Goal: Information Seeking & Learning: Check status

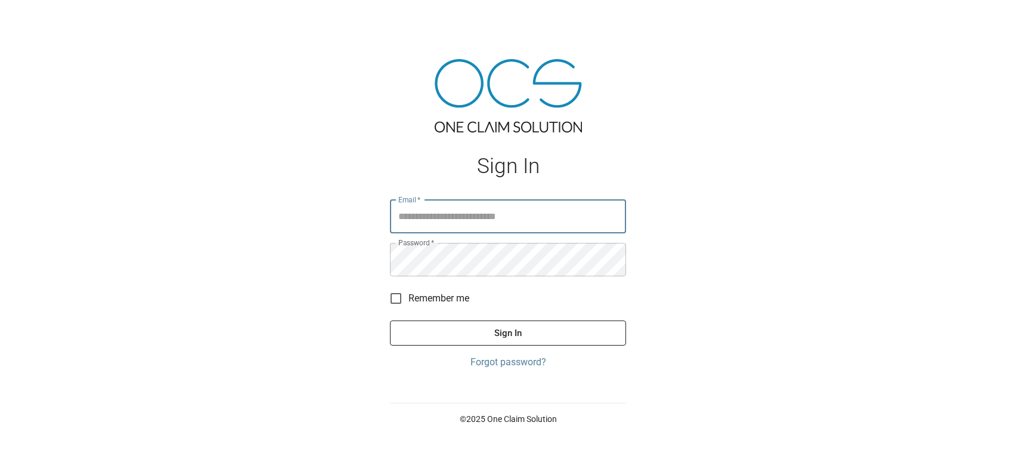
type input "**********"
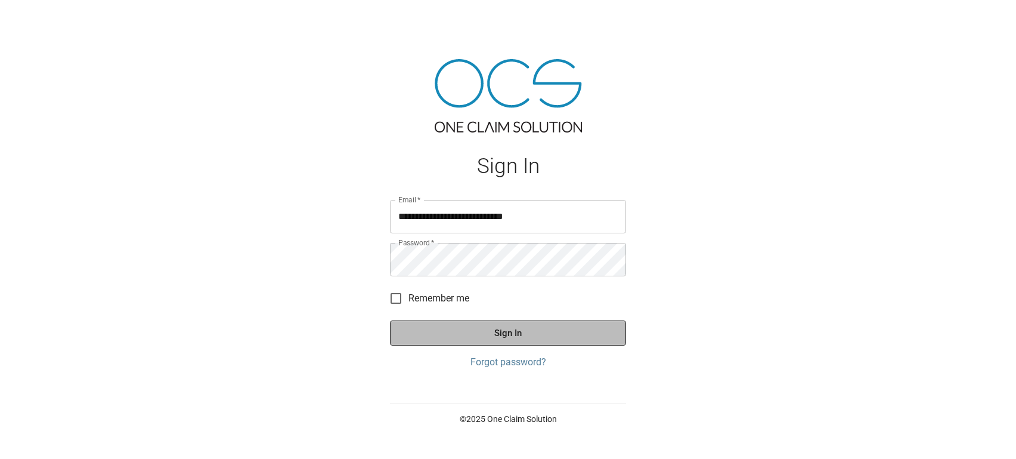
click at [534, 328] on button "Sign In" at bounding box center [508, 332] width 236 height 25
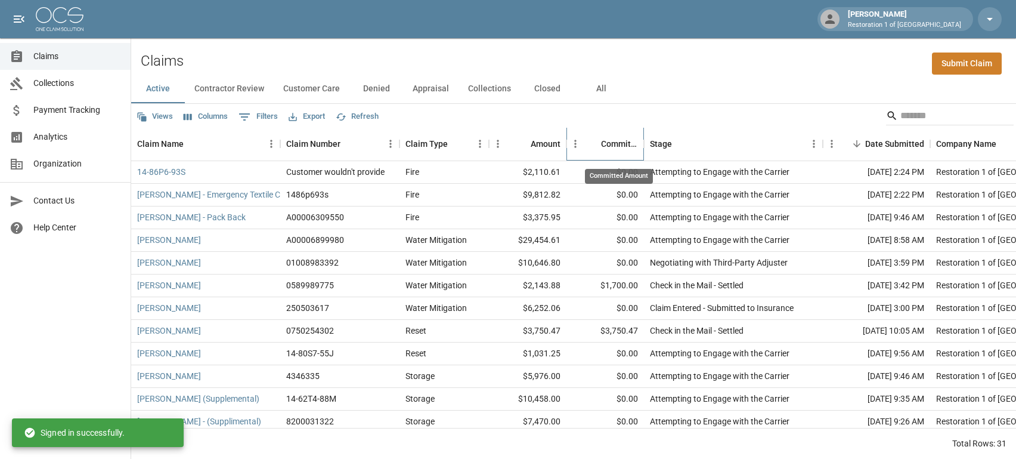
click at [627, 142] on div "Committed Amount" at bounding box center [619, 143] width 37 height 33
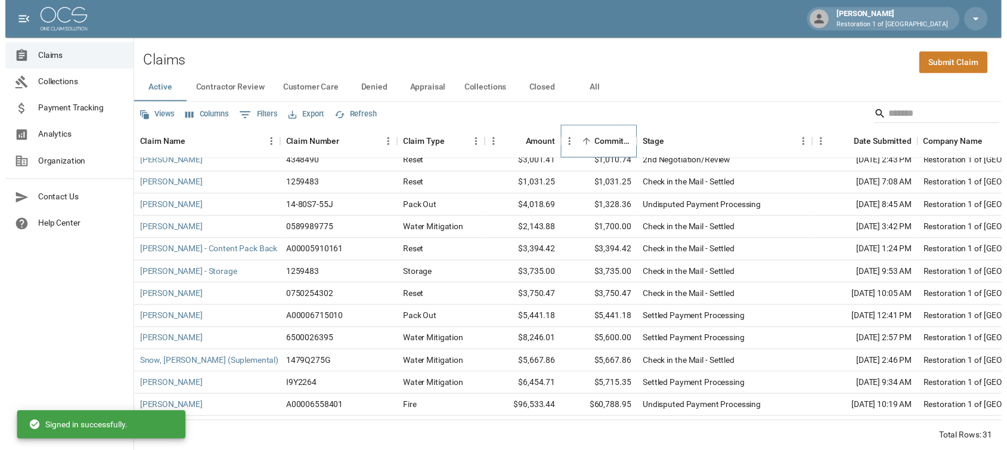
scroll to position [445, 0]
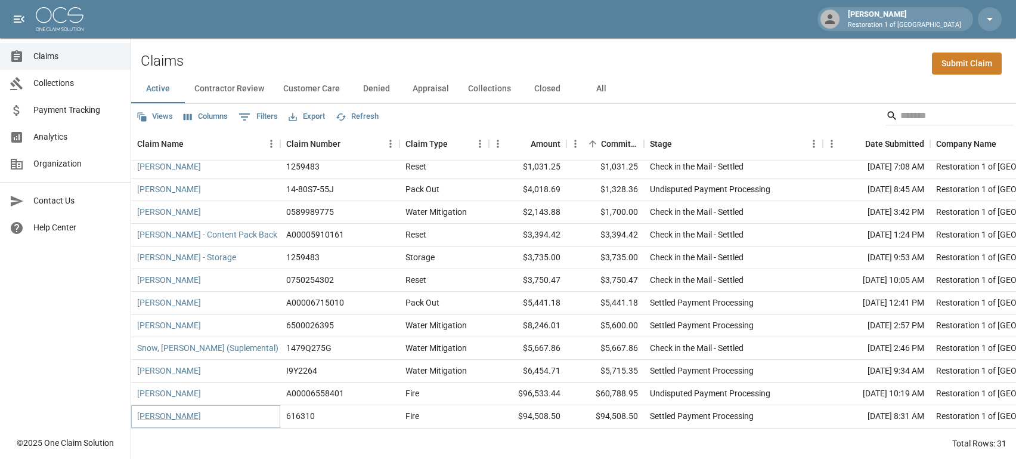
click at [165, 410] on link "[PERSON_NAME]" at bounding box center [169, 416] width 64 height 12
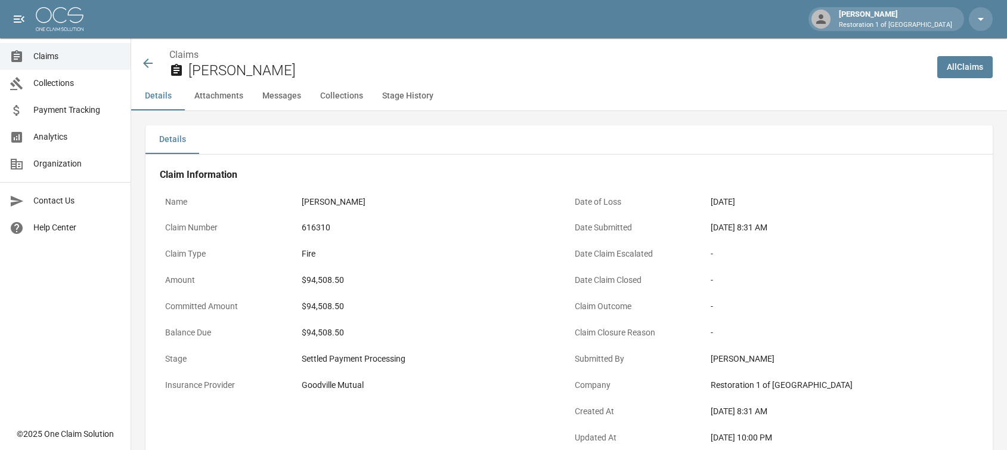
click at [145, 63] on icon at bounding box center [148, 63] width 10 height 10
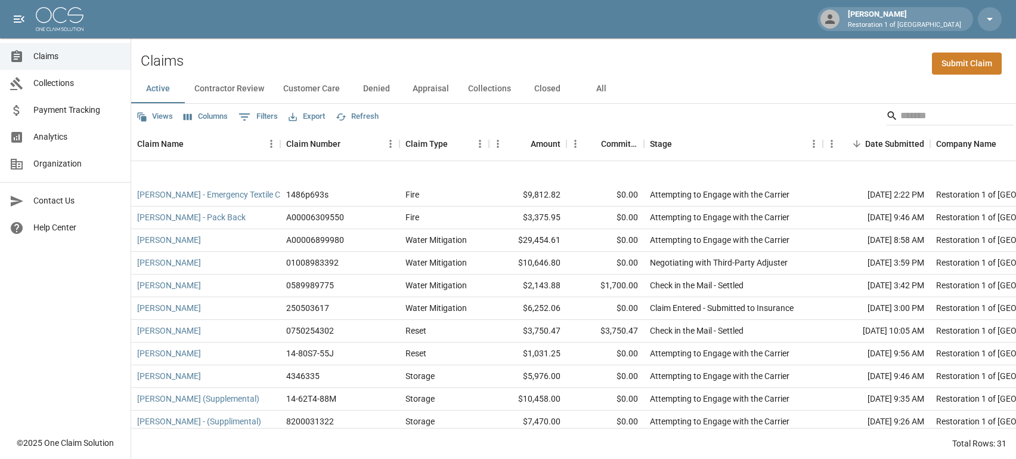
scroll to position [298, 0]
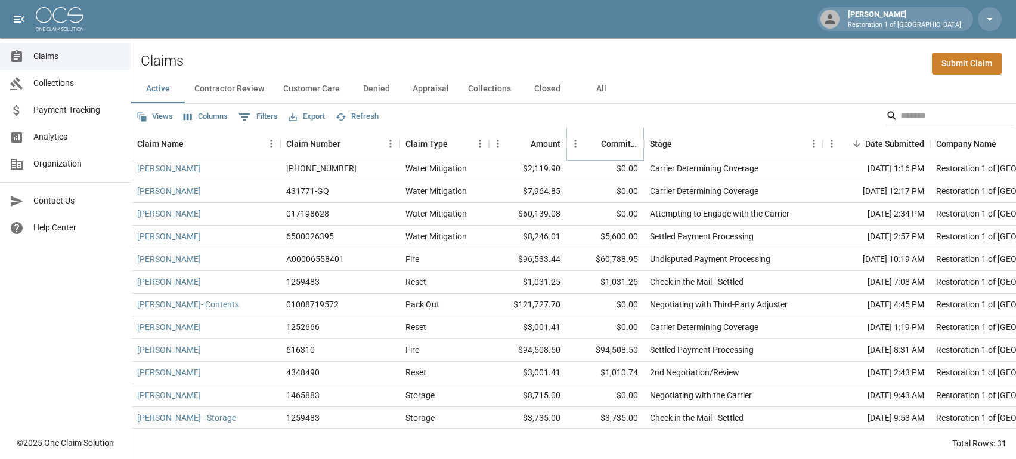
click at [591, 145] on icon "Sort" at bounding box center [592, 143] width 11 height 11
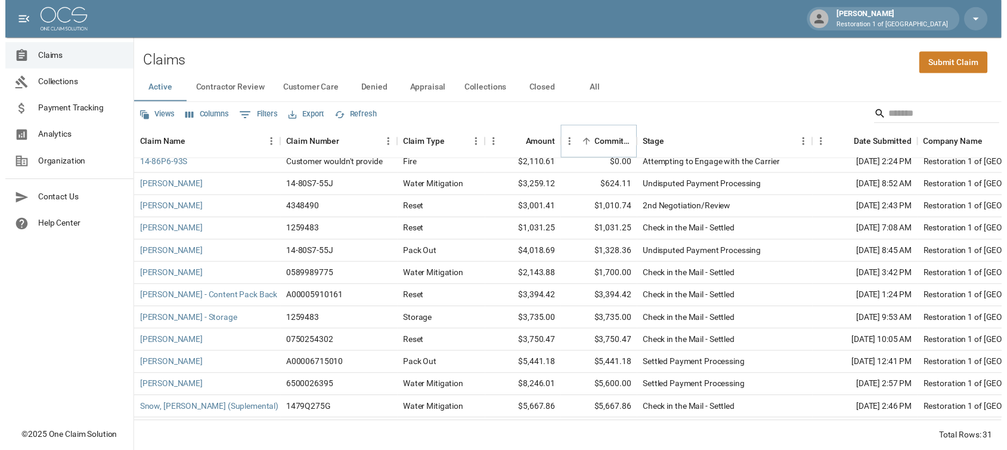
scroll to position [445, 0]
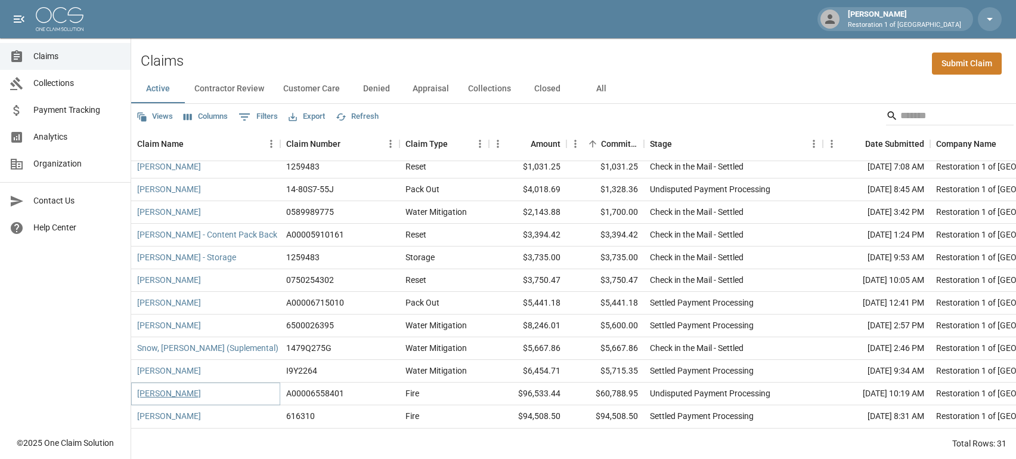
click at [162, 387] on link "[PERSON_NAME]" at bounding box center [169, 393] width 64 height 12
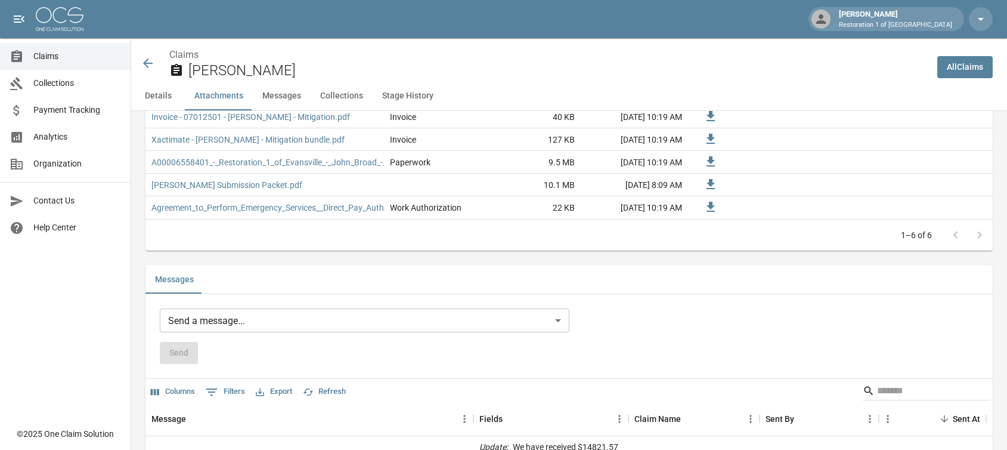
scroll to position [656, 0]
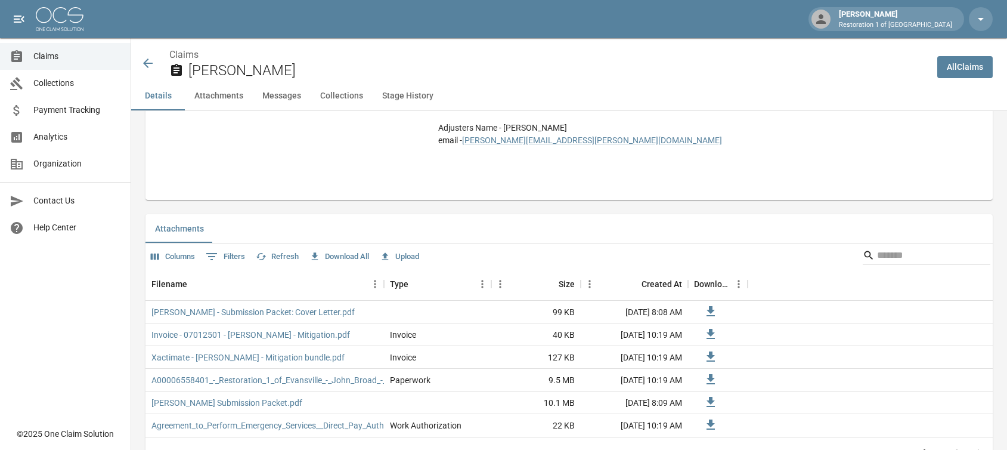
click at [144, 65] on icon at bounding box center [148, 63] width 14 height 14
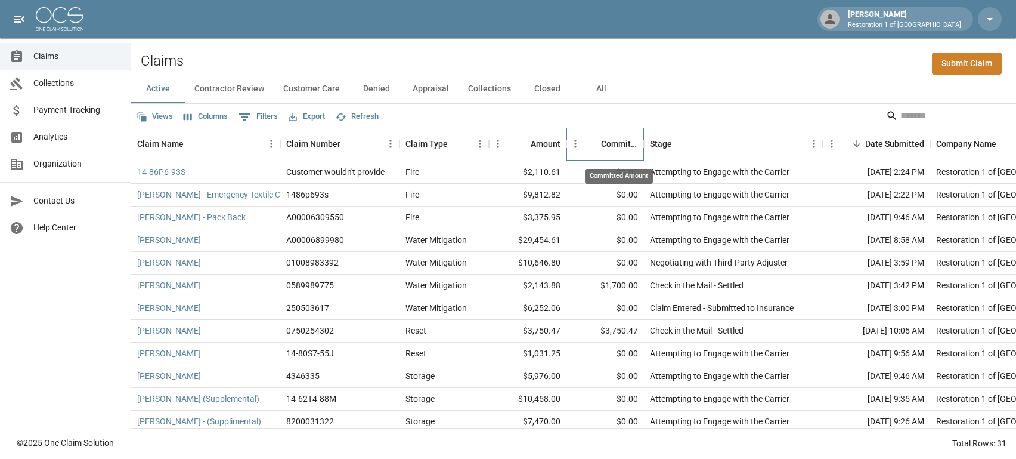
drag, startPoint x: 623, startPoint y: 146, endPoint x: 622, endPoint y: 161, distance: 14.9
click at [622, 146] on div "Committed Amount" at bounding box center [619, 143] width 37 height 33
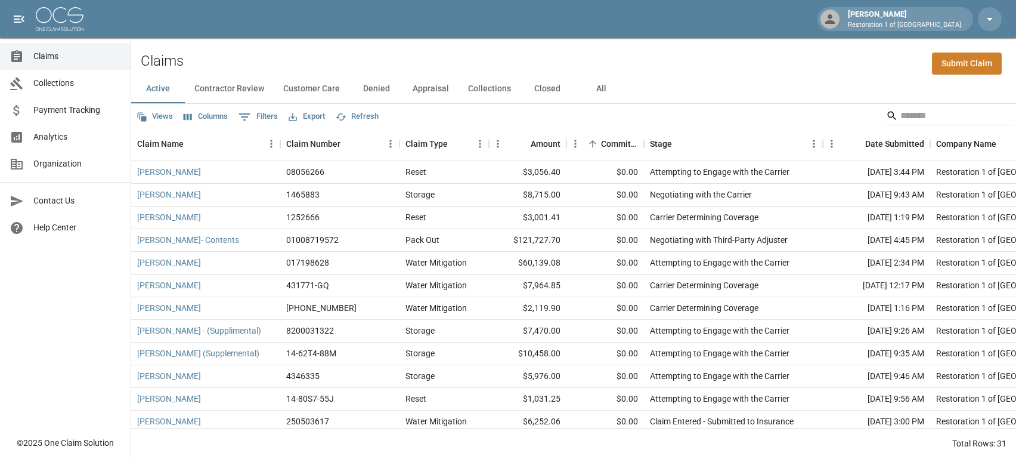
drag, startPoint x: 244, startPoint y: 87, endPoint x: 252, endPoint y: 86, distance: 7.8
click at [246, 87] on button "Contractor Review" at bounding box center [229, 89] width 89 height 29
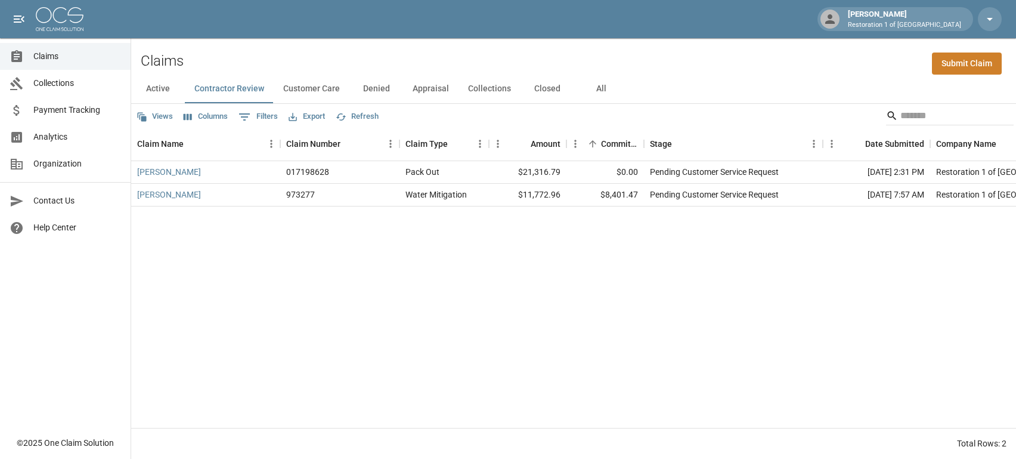
click at [330, 85] on button "Customer Care" at bounding box center [312, 89] width 76 height 29
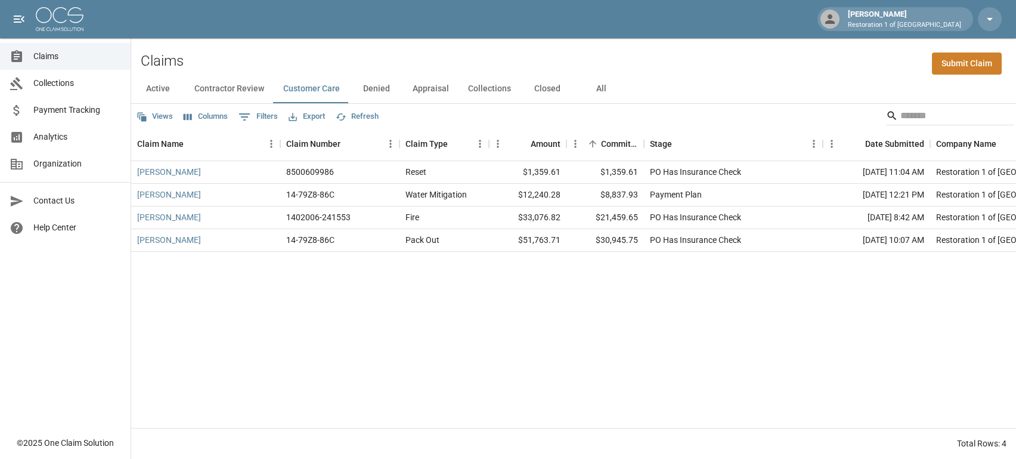
drag, startPoint x: 371, startPoint y: 85, endPoint x: 378, endPoint y: 82, distance: 7.0
click at [373, 83] on button "Denied" at bounding box center [376, 89] width 54 height 29
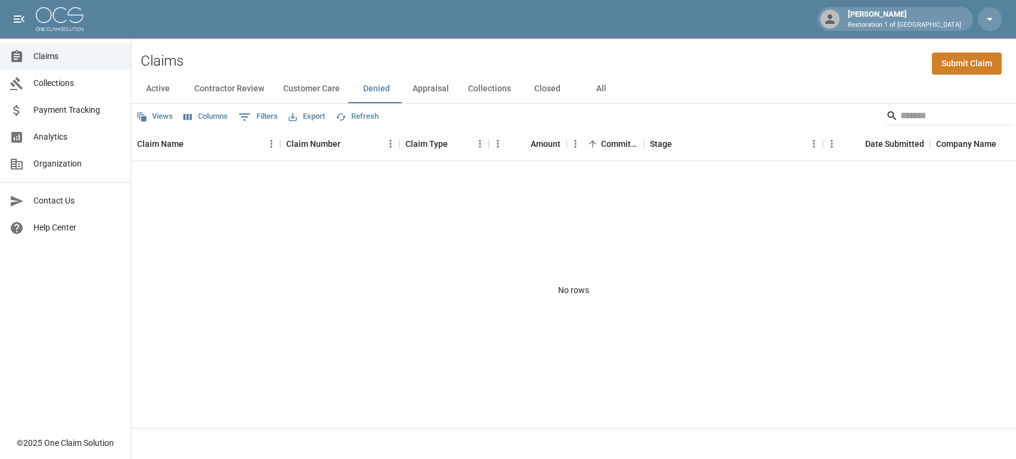
click at [430, 85] on button "Appraisal" at bounding box center [430, 89] width 55 height 29
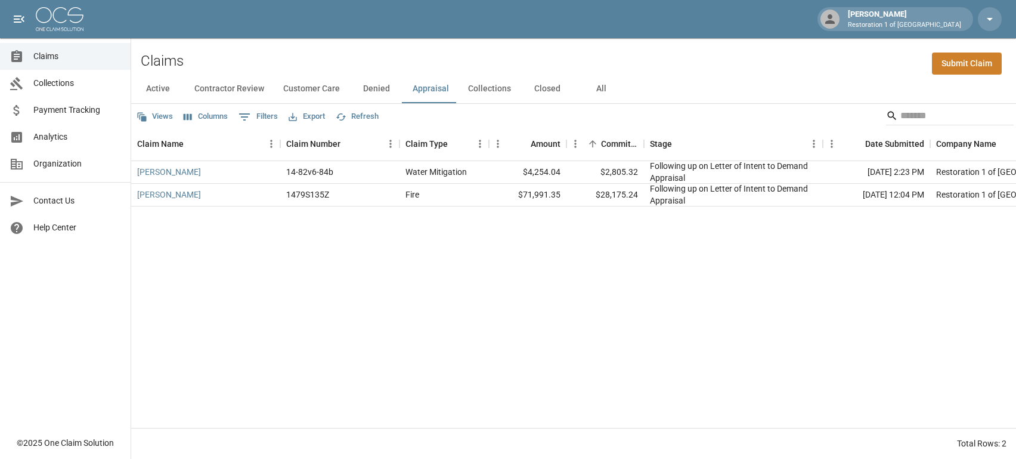
click at [494, 85] on button "Collections" at bounding box center [490, 89] width 62 height 29
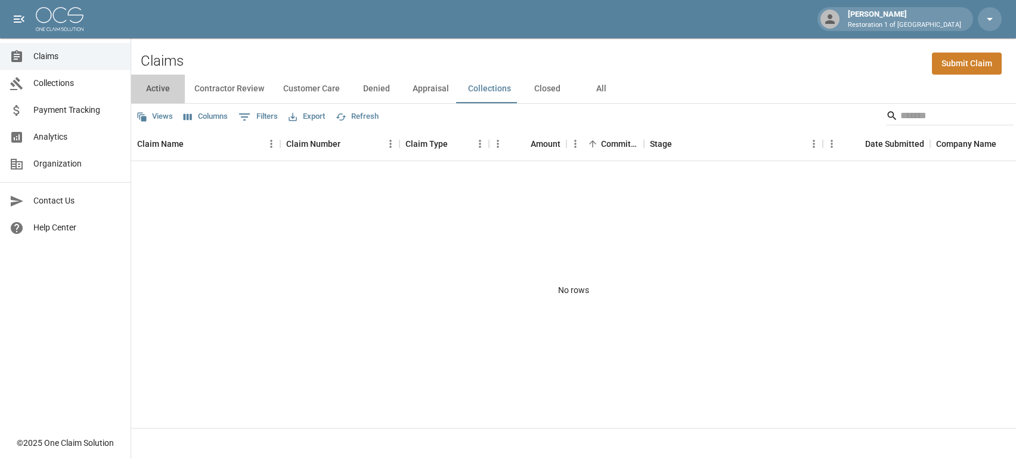
drag, startPoint x: 166, startPoint y: 86, endPoint x: 171, endPoint y: 70, distance: 16.2
click at [166, 86] on button "Active" at bounding box center [158, 89] width 54 height 29
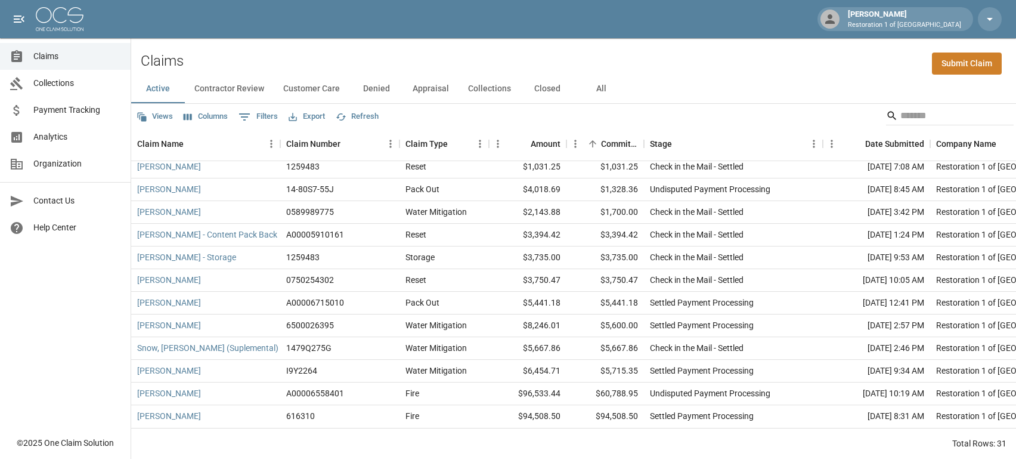
scroll to position [445, 0]
click at [441, 140] on div "Claim Type" at bounding box center [426, 143] width 42 height 33
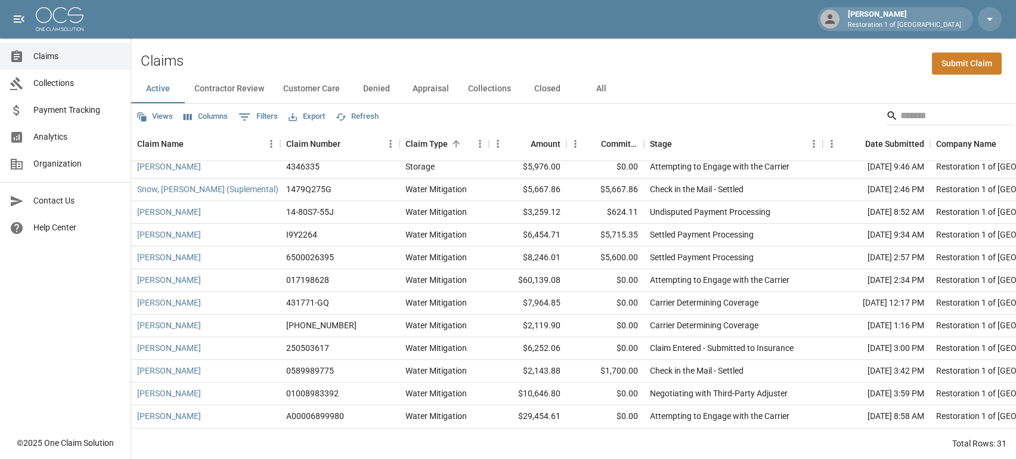
click at [166, 88] on button "Active" at bounding box center [158, 89] width 54 height 29
click at [609, 140] on div "Committed Amount" at bounding box center [619, 143] width 37 height 33
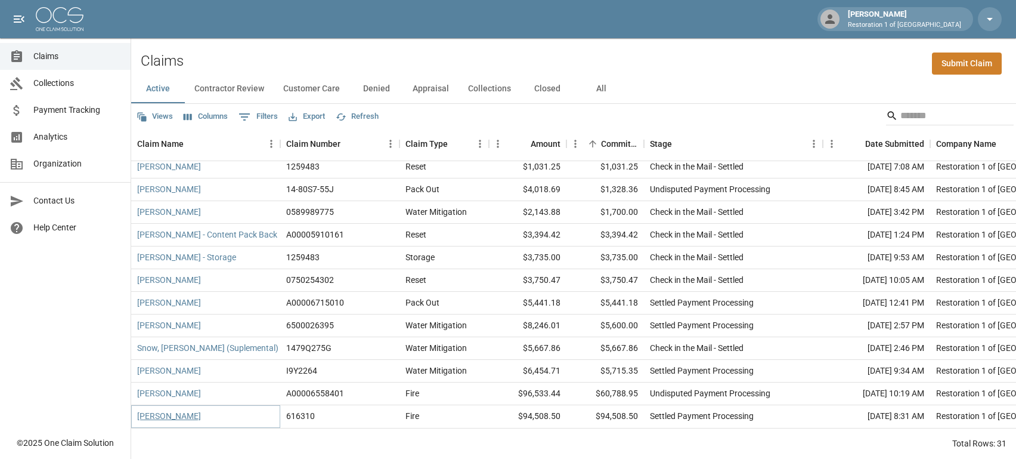
click at [161, 410] on link "[PERSON_NAME]" at bounding box center [169, 416] width 64 height 12
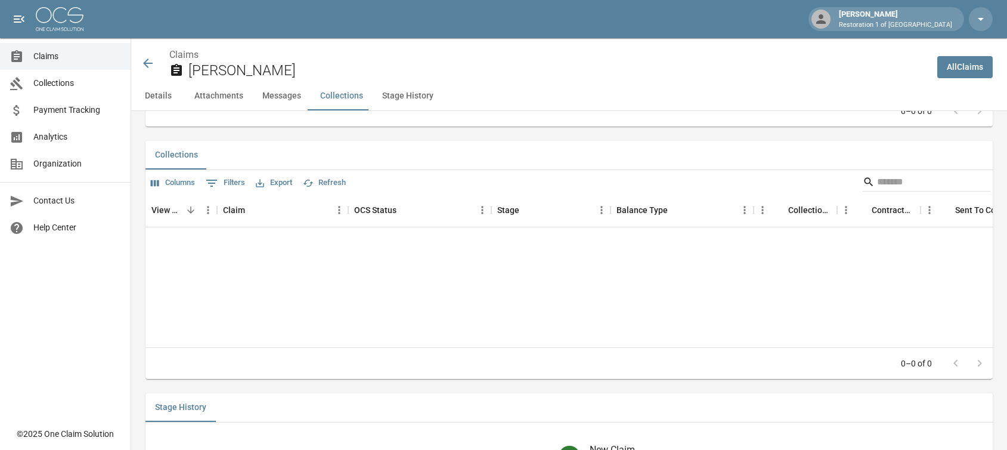
scroll to position [1140, 0]
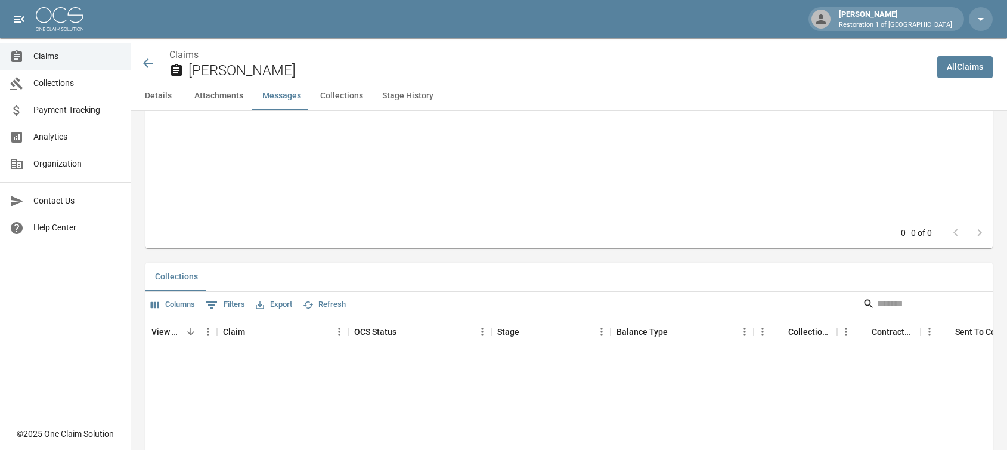
click at [145, 63] on icon at bounding box center [148, 63] width 10 height 10
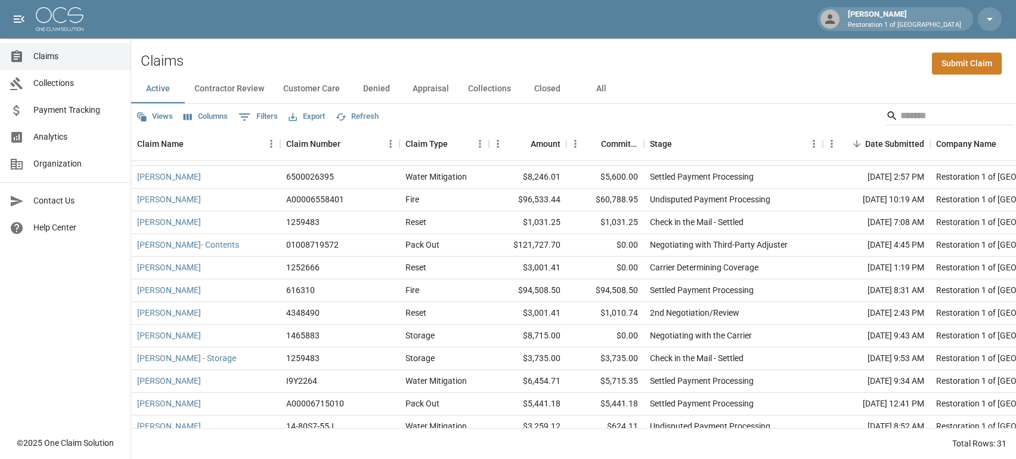
scroll to position [445, 0]
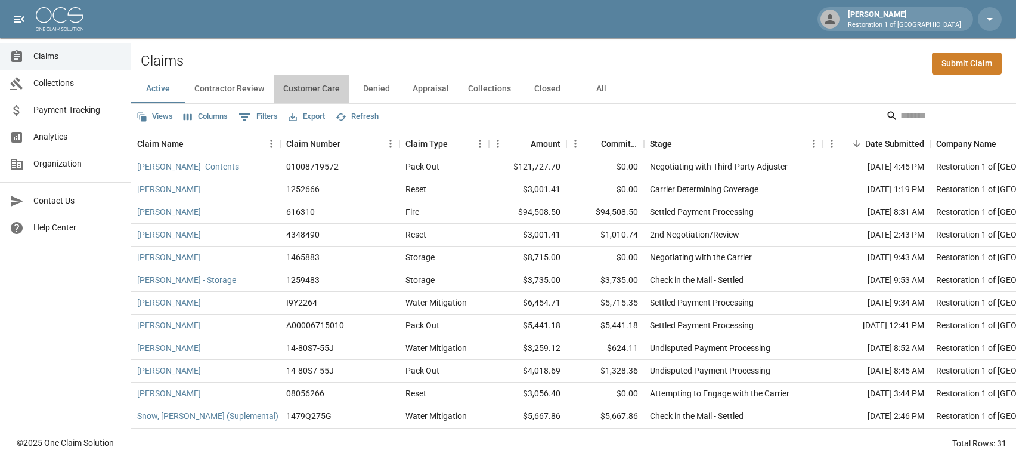
click at [320, 90] on button "Customer Care" at bounding box center [312, 89] width 76 height 29
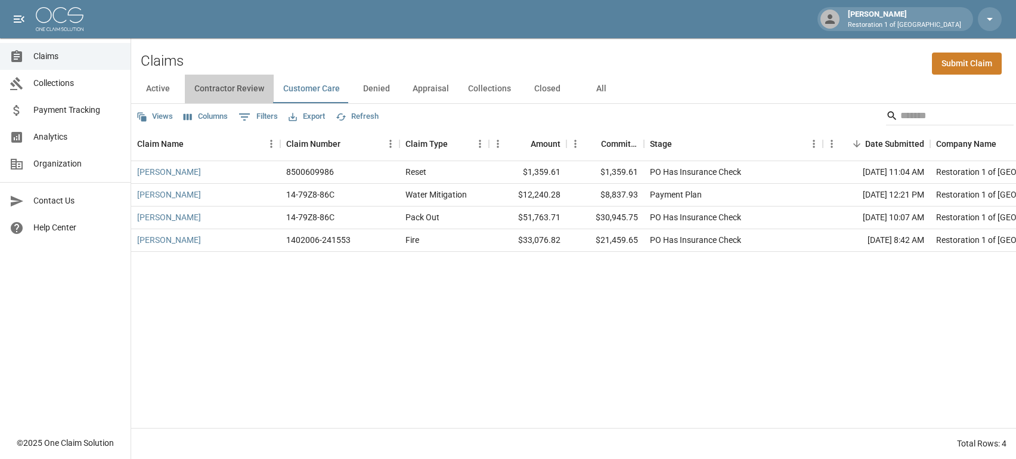
click at [249, 89] on button "Contractor Review" at bounding box center [229, 89] width 89 height 29
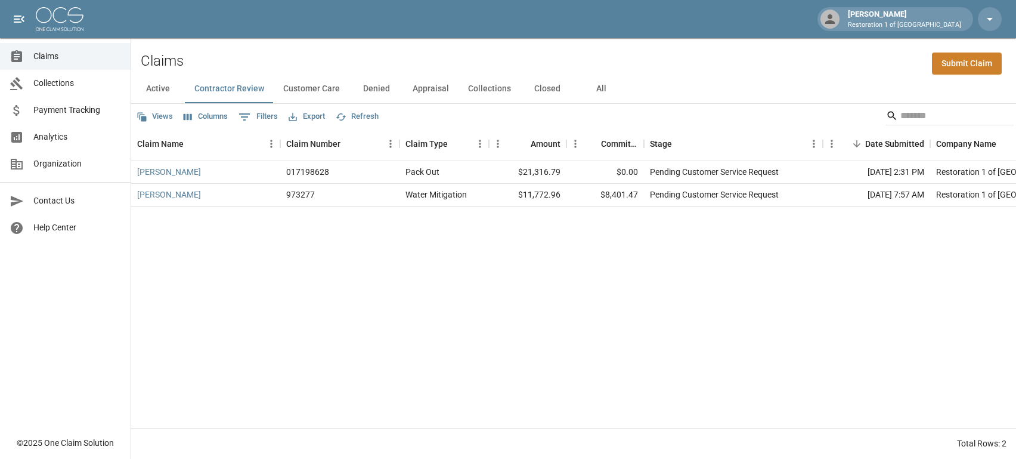
click at [423, 86] on button "Appraisal" at bounding box center [430, 89] width 55 height 29
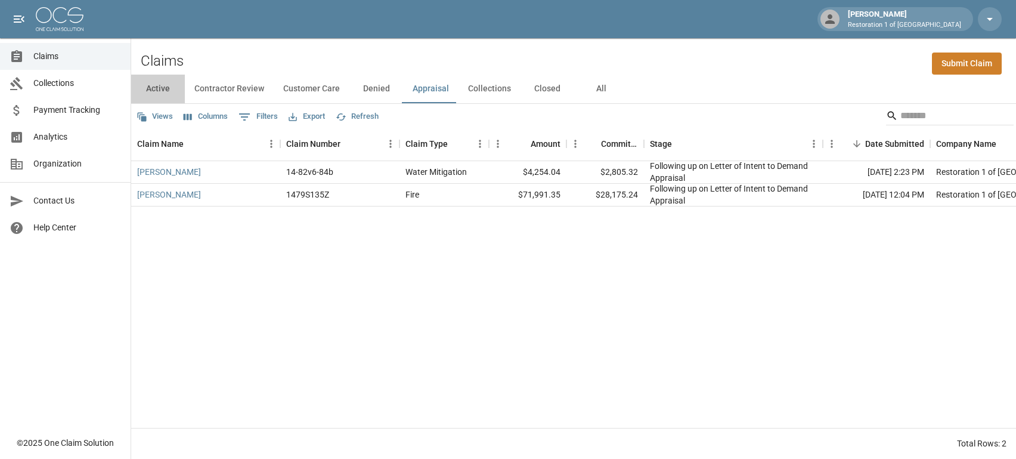
drag, startPoint x: 158, startPoint y: 85, endPoint x: 188, endPoint y: 121, distance: 47.0
click at [159, 85] on button "Active" at bounding box center [158, 89] width 54 height 29
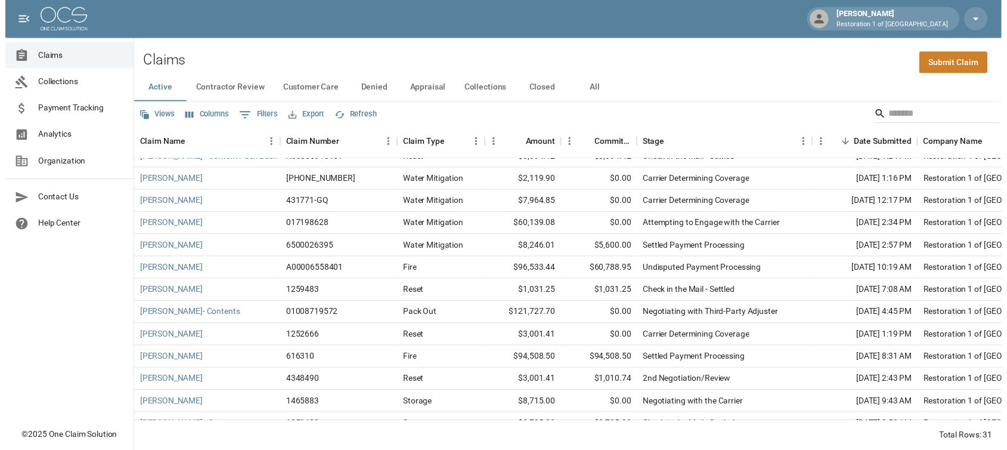
scroll to position [298, 0]
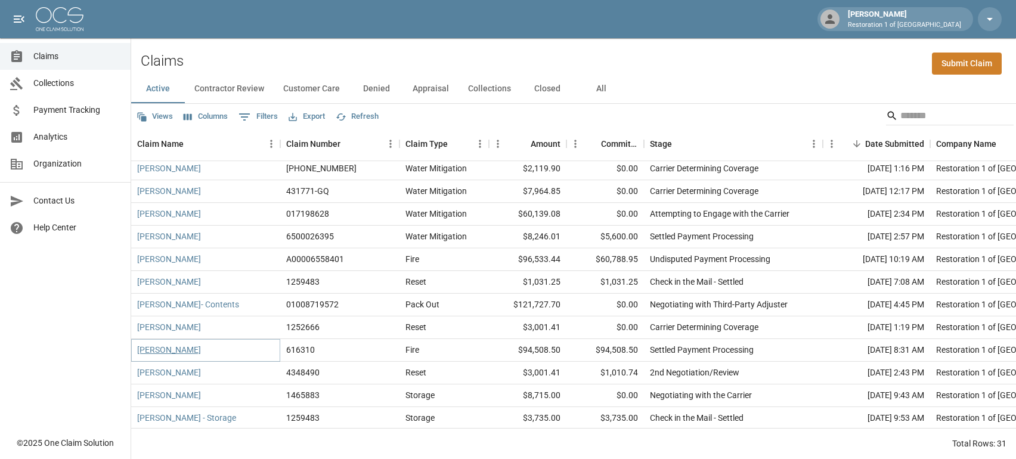
click at [155, 349] on link "[PERSON_NAME]" at bounding box center [169, 349] width 64 height 12
